Goal: Transaction & Acquisition: Purchase product/service

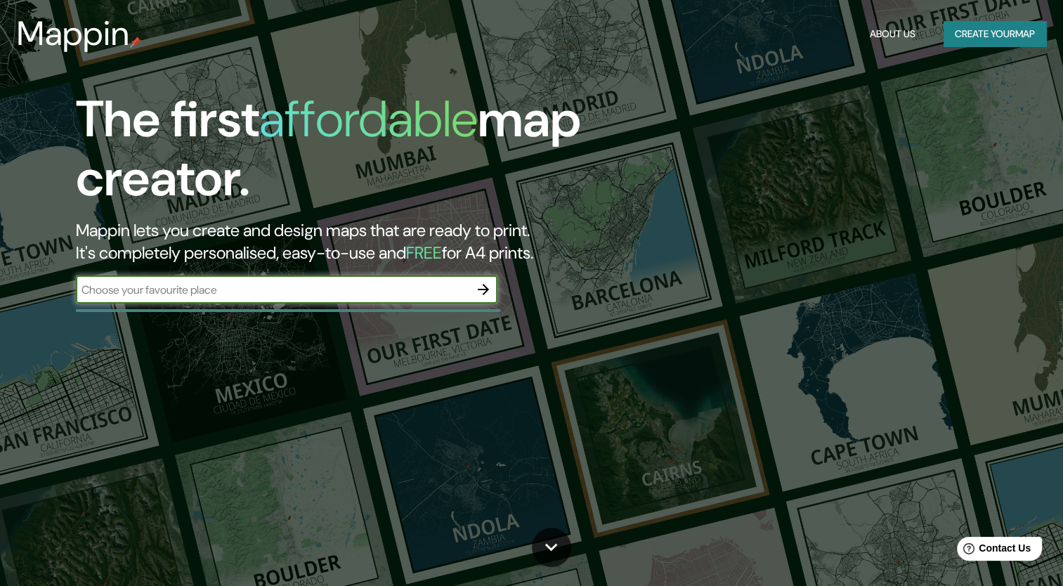
click at [354, 293] on input "text" at bounding box center [272, 290] width 393 height 16
type input "Cordoba"
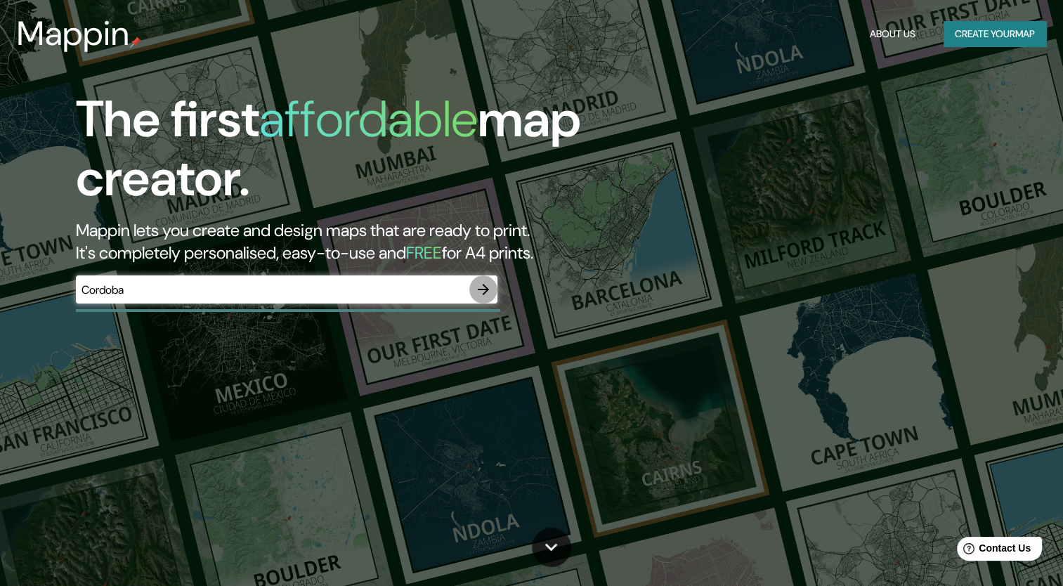
click at [482, 289] on icon "button" at bounding box center [483, 289] width 11 height 11
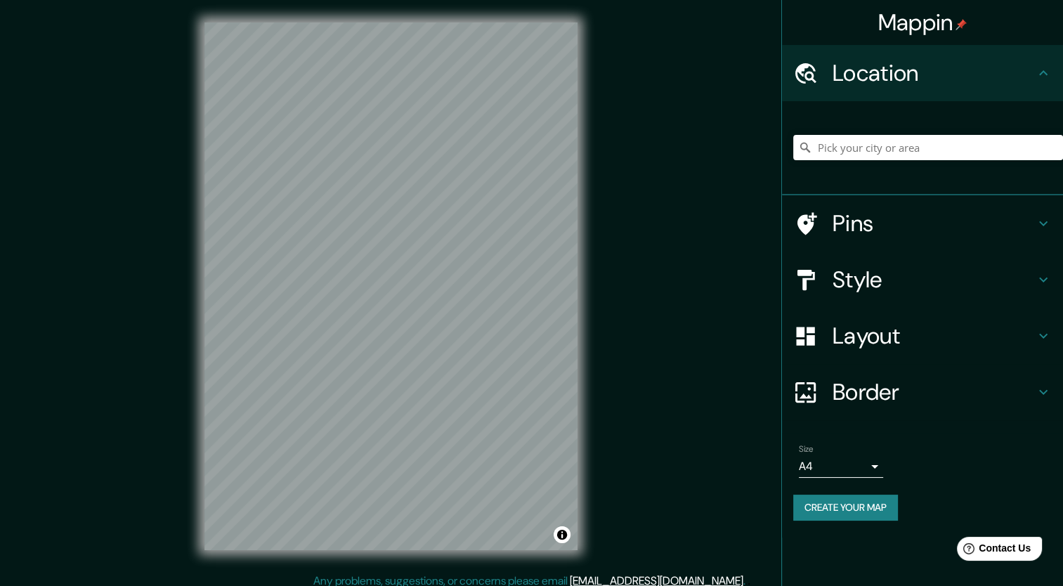
click at [895, 282] on h4 "Style" at bounding box center [933, 280] width 202 height 28
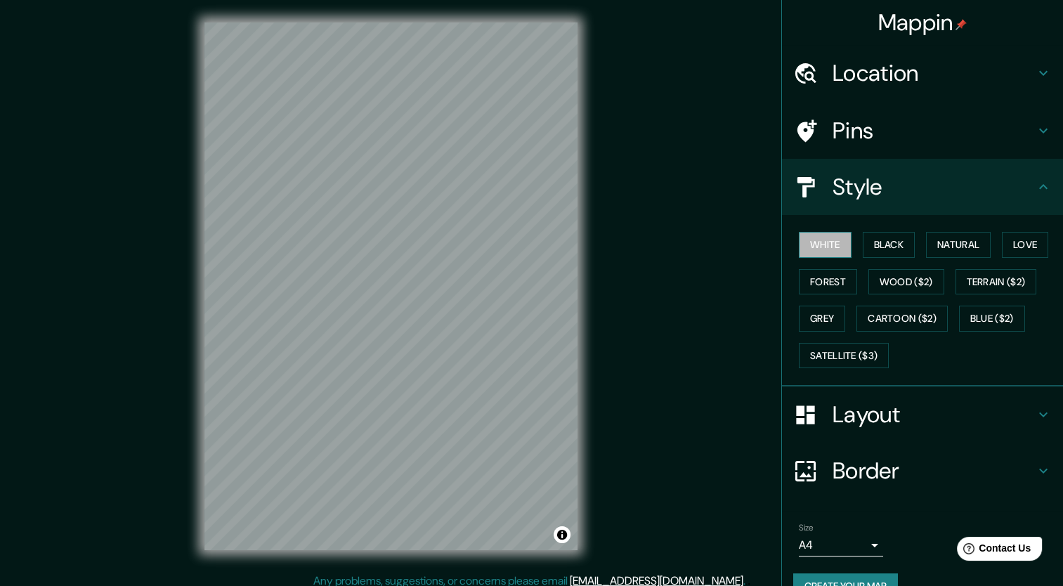
click at [832, 240] on button "White" at bounding box center [825, 245] width 53 height 26
click at [879, 88] on div "Location" at bounding box center [922, 73] width 281 height 56
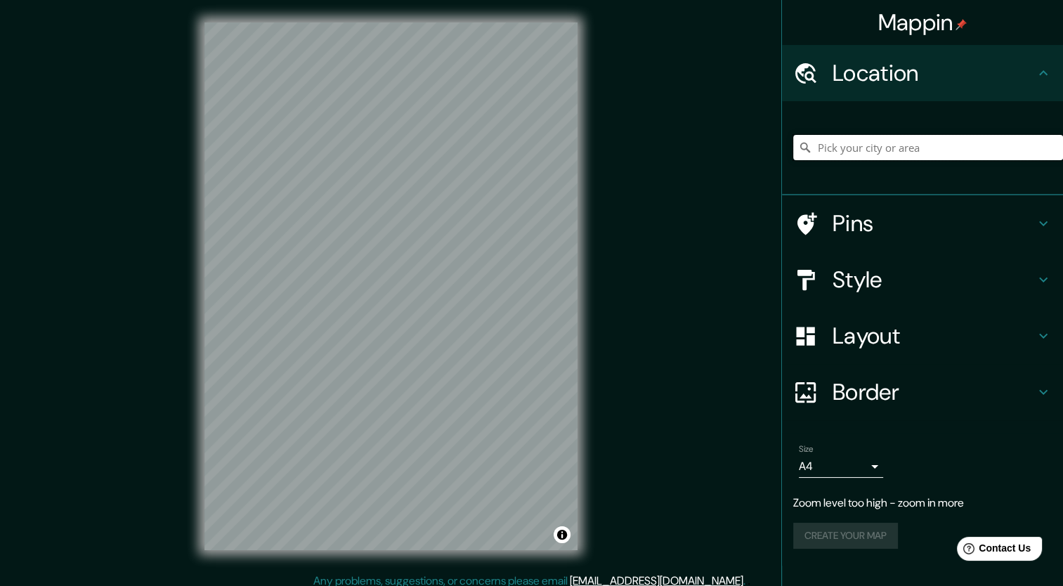
click at [856, 146] on input "Pick your city or area" at bounding box center [928, 147] width 270 height 25
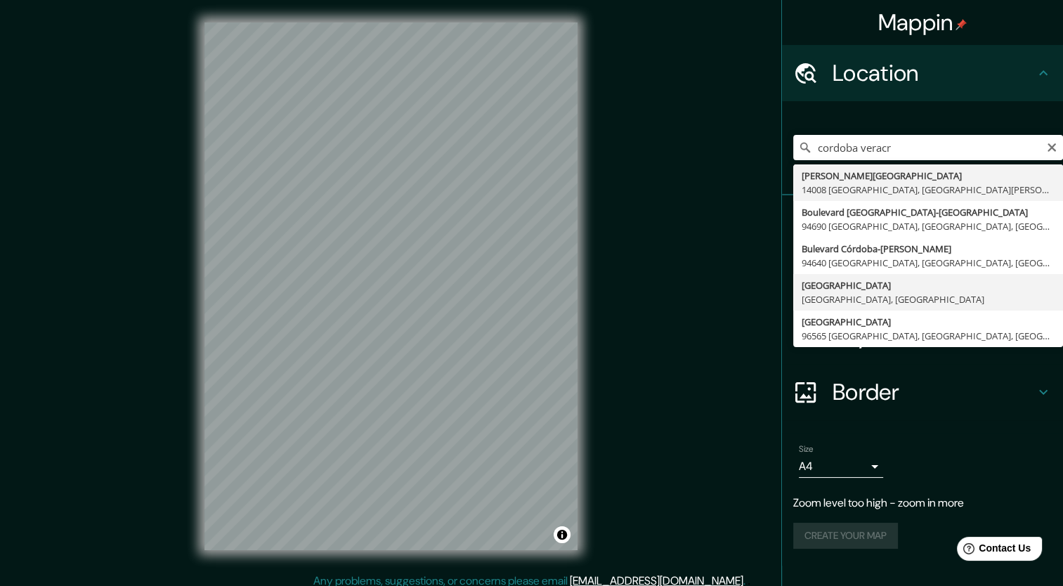
type input "[GEOGRAPHIC_DATA], [GEOGRAPHIC_DATA], [GEOGRAPHIC_DATA]"
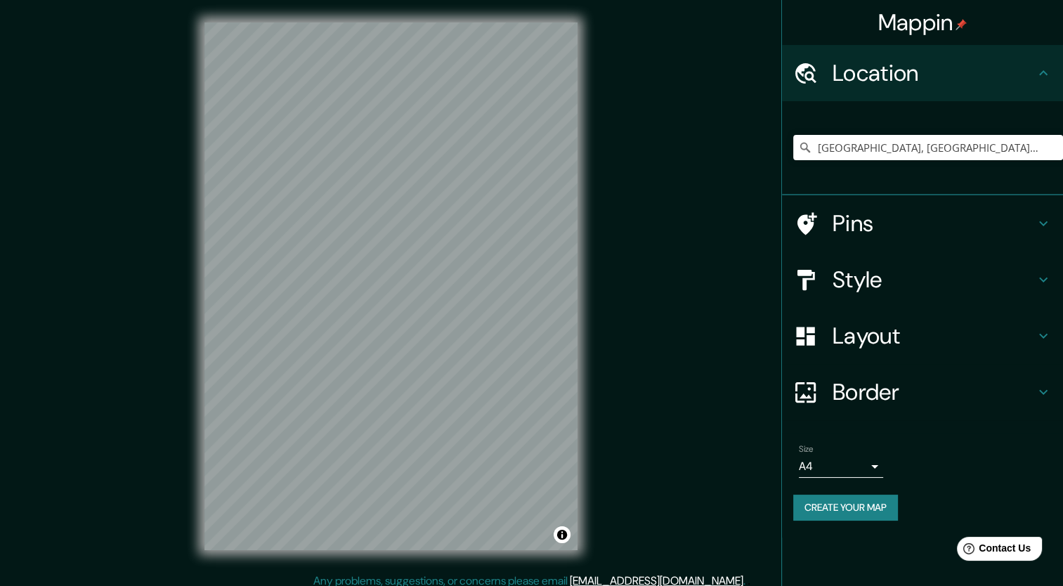
click at [949, 225] on h4 "Pins" at bounding box center [933, 223] width 202 height 28
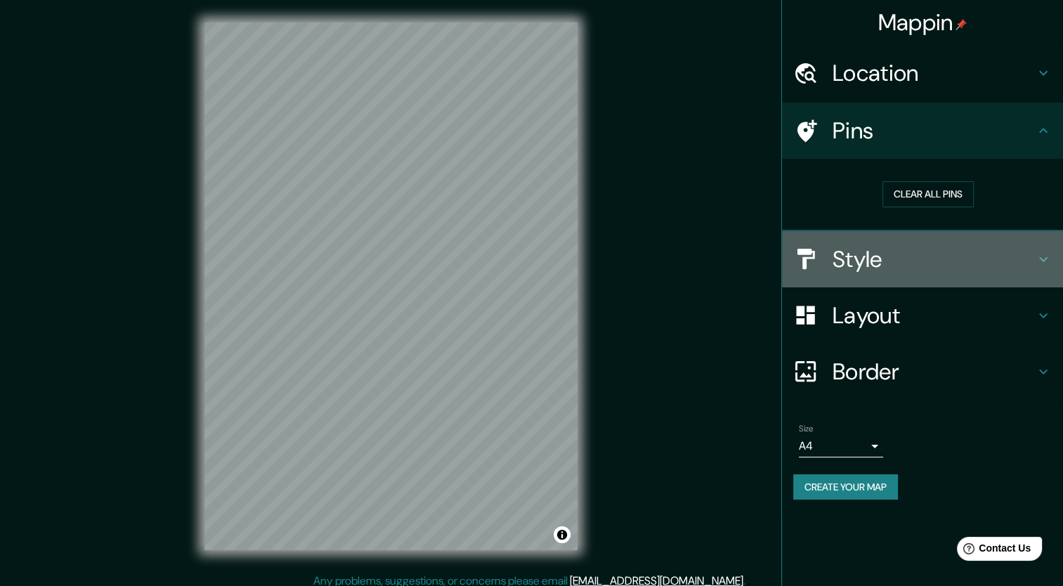
click at [907, 266] on h4 "Style" at bounding box center [933, 259] width 202 height 28
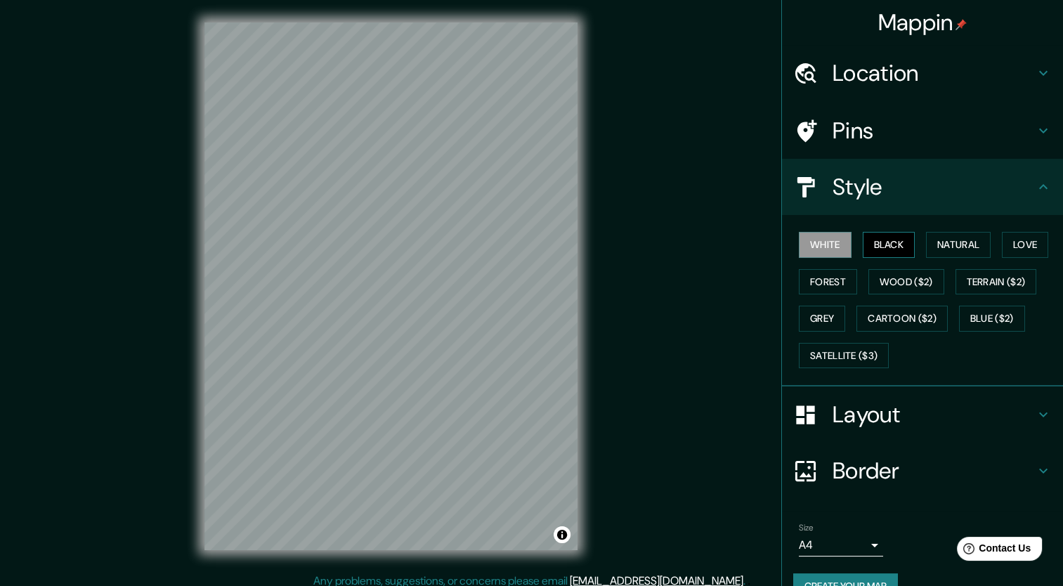
click at [891, 246] on button "Black" at bounding box center [889, 245] width 53 height 26
click at [893, 122] on h4 "Pins" at bounding box center [933, 131] width 202 height 28
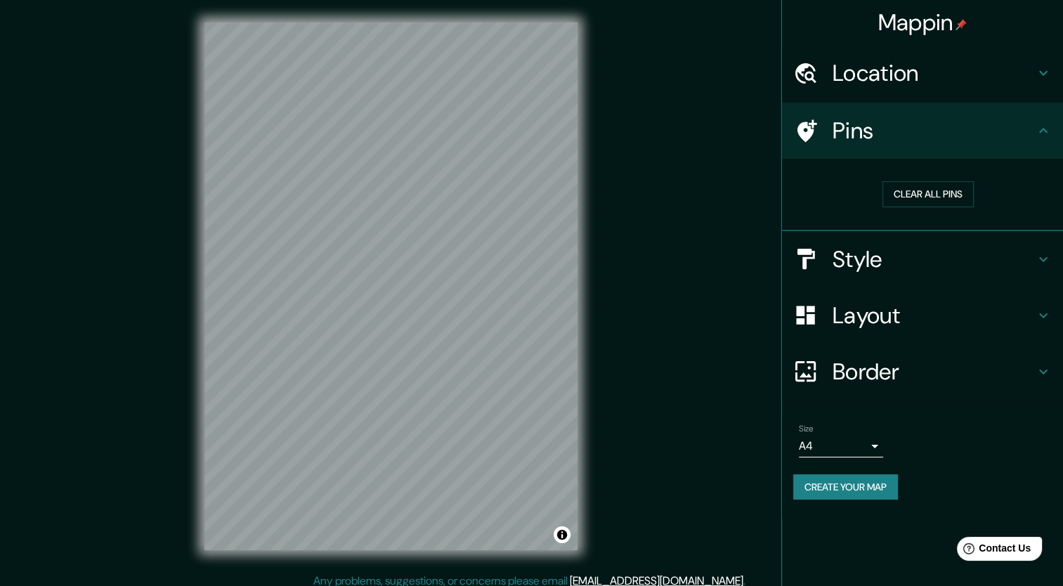
click at [889, 317] on h4 "Layout" at bounding box center [933, 315] width 202 height 28
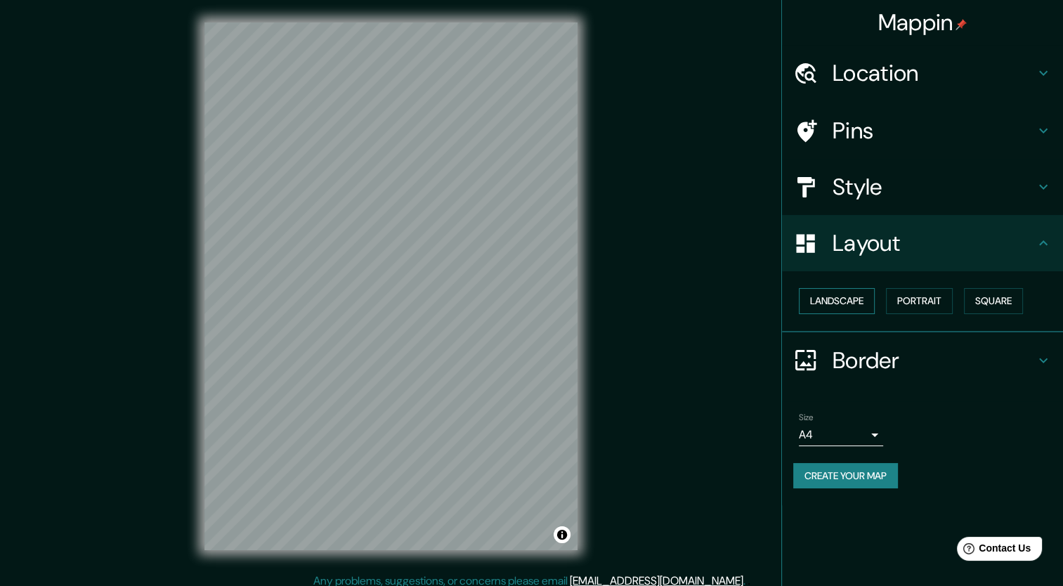
click at [860, 301] on button "Landscape" at bounding box center [837, 301] width 76 height 26
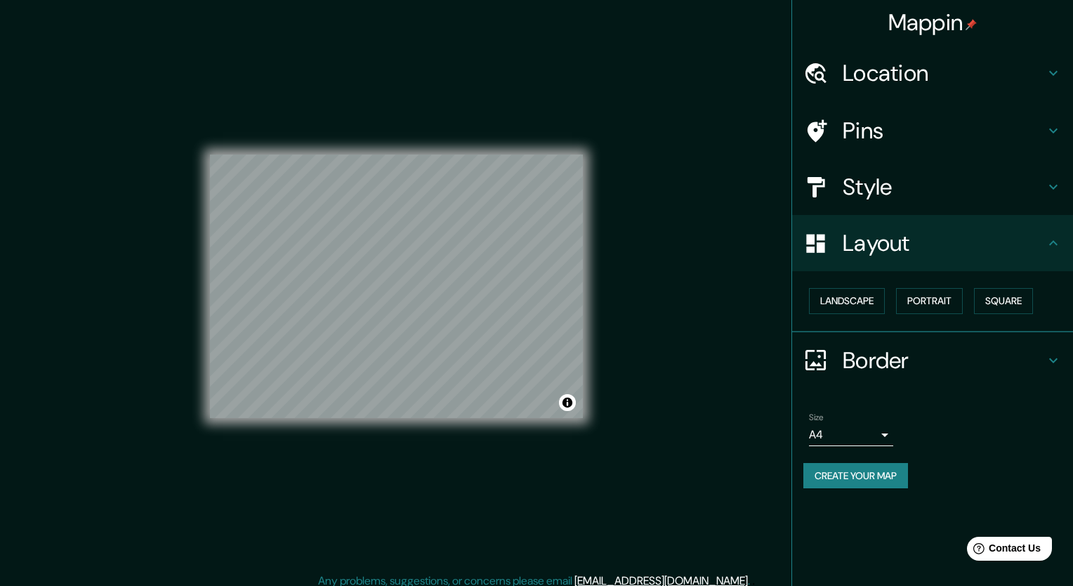
click at [839, 432] on body "Mappin Location [GEOGRAPHIC_DATA], [GEOGRAPHIC_DATA], [GEOGRAPHIC_DATA] Pins St…" at bounding box center [536, 293] width 1073 height 586
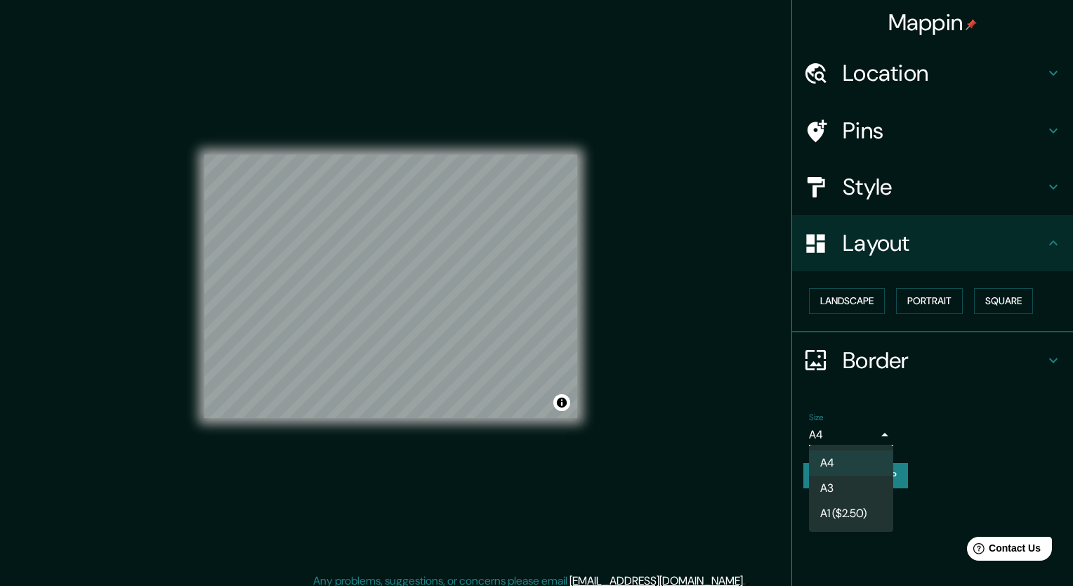
click at [927, 414] on div at bounding box center [536, 293] width 1073 height 586
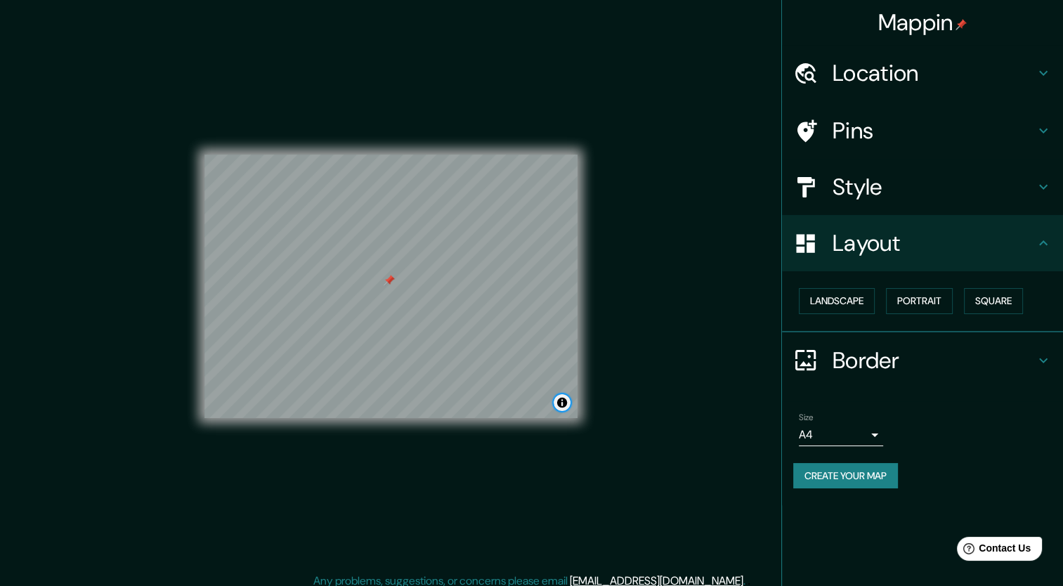
click at [565, 400] on button "Toggle attribution" at bounding box center [561, 402] width 17 height 17
